Goal: Task Accomplishment & Management: Use online tool/utility

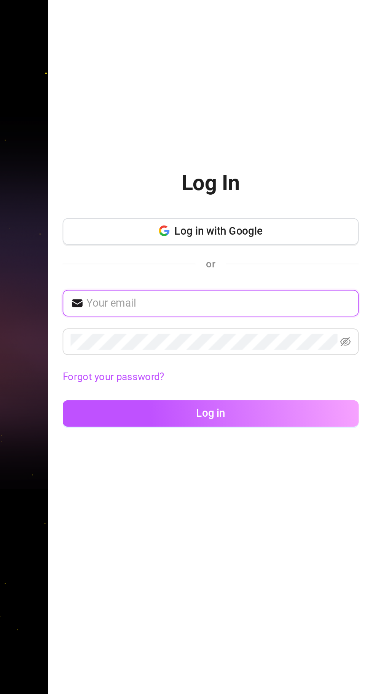
click at [223, 362] on input "text" at bounding box center [285, 357] width 152 height 9
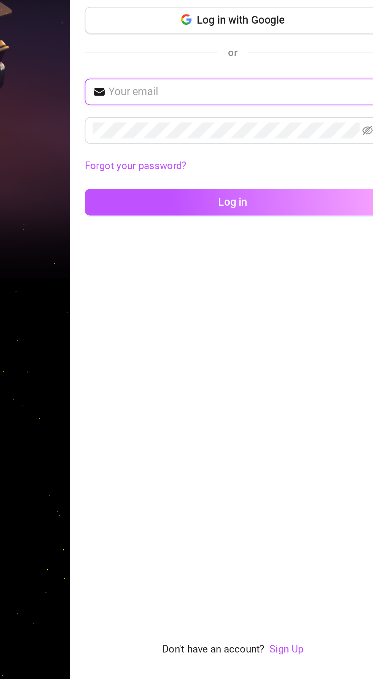
type input "[EMAIL_ADDRESS][DOMAIN_NAME]"
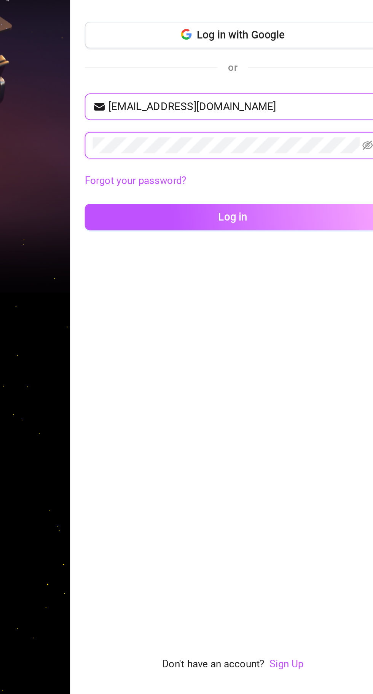
click at [195, 413] on button "Log in" at bounding box center [280, 420] width 170 height 15
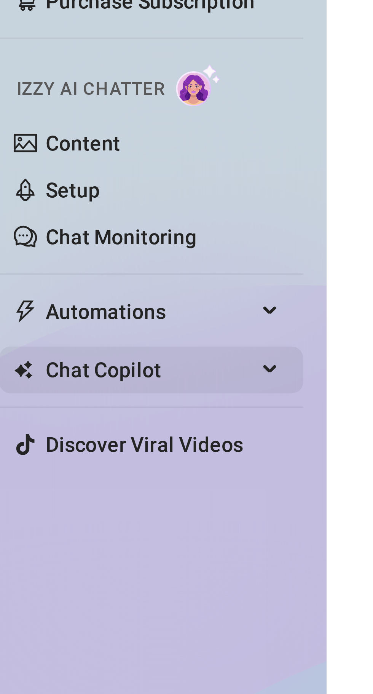
click at [76, 196] on icon at bounding box center [77, 196] width 4 height 0
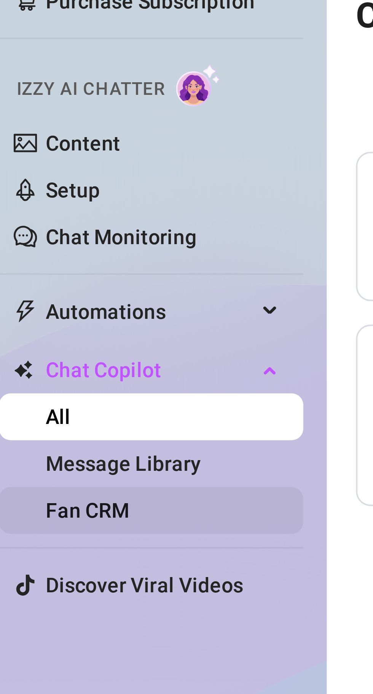
click at [34, 232] on link "Fan CRM" at bounding box center [29, 232] width 22 height 6
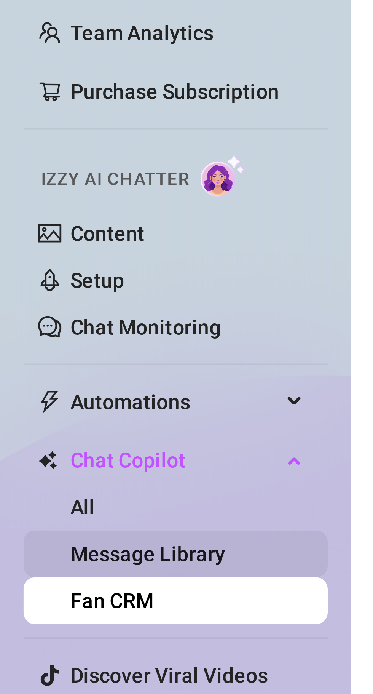
click at [58, 219] on link "Message Library" at bounding box center [38, 220] width 40 height 6
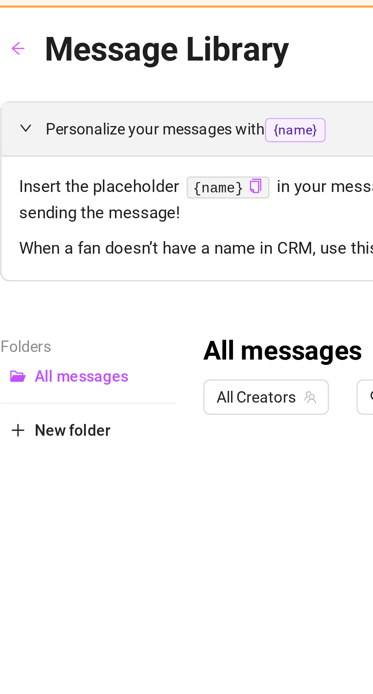
click at [110, 59] on div at bounding box center [109, 57] width 9 height 8
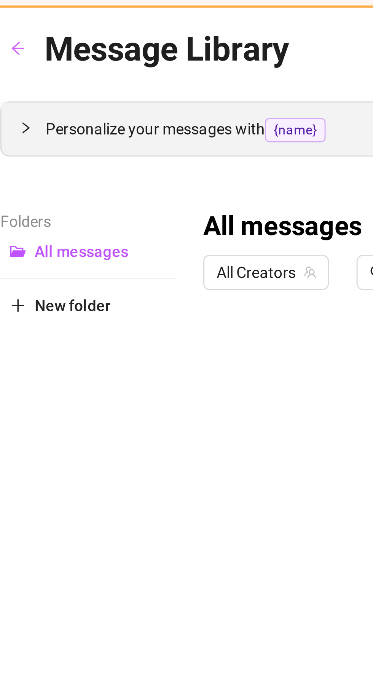
click at [110, 59] on div at bounding box center [109, 57] width 9 height 8
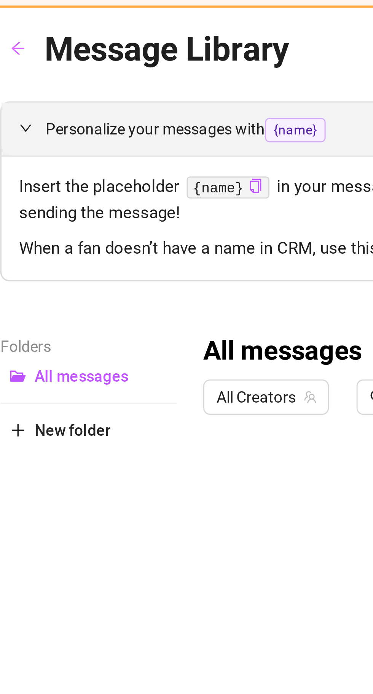
click at [204, 58] on span "{name}" at bounding box center [200, 58] width 21 height 8
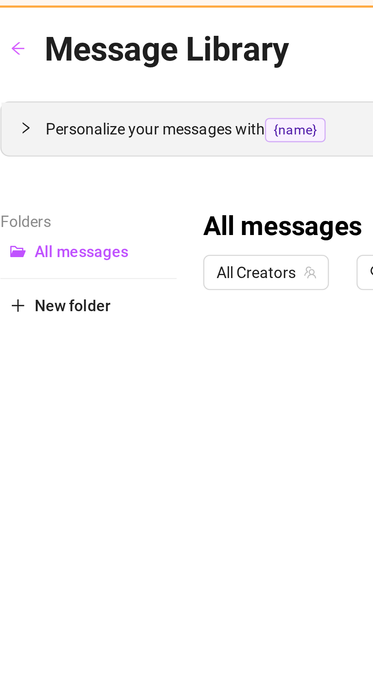
click at [113, 59] on div at bounding box center [109, 57] width 9 height 8
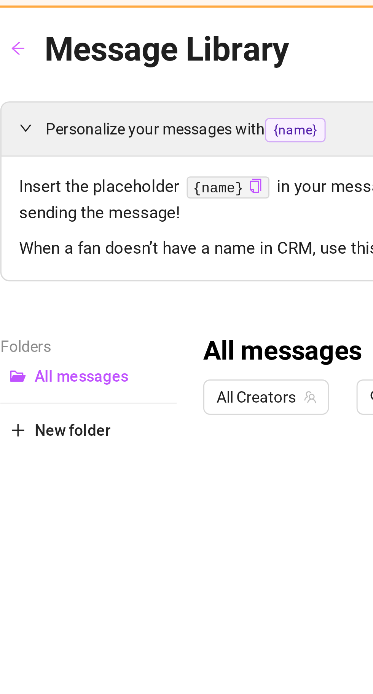
click at [176, 78] on code "{name}" at bounding box center [177, 78] width 29 height 8
click at [185, 77] on icon "copy" at bounding box center [187, 77] width 4 height 5
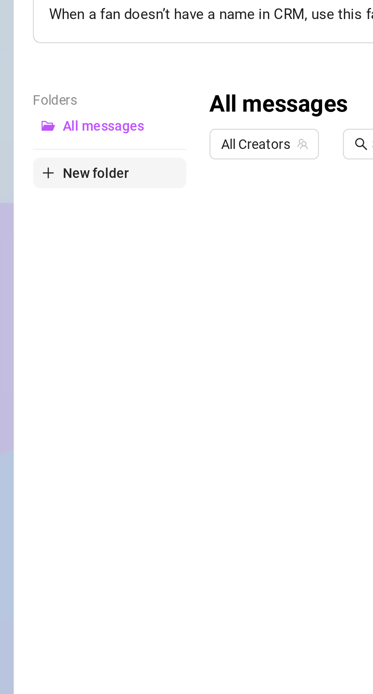
click at [125, 162] on span "New folder" at bounding box center [124, 162] width 26 height 6
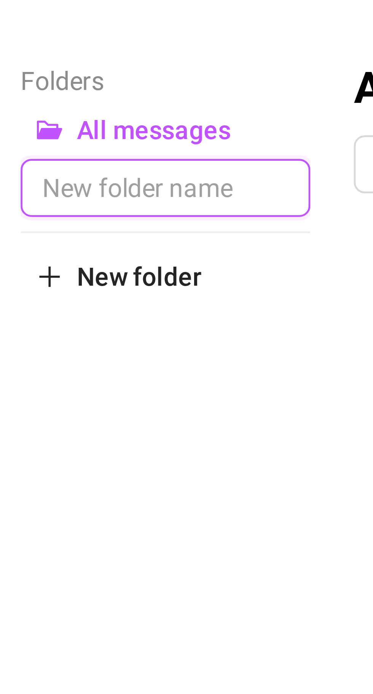
click at [146, 153] on input "text" at bounding box center [129, 155] width 61 height 12
